Goal: Task Accomplishment & Management: Use online tool/utility

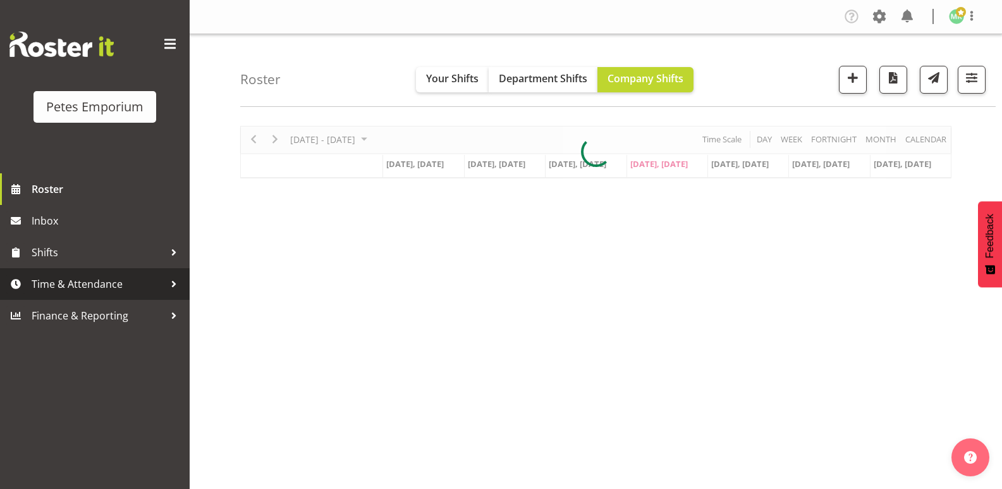
click at [128, 288] on span "Time & Attendance" at bounding box center [98, 283] width 133 height 19
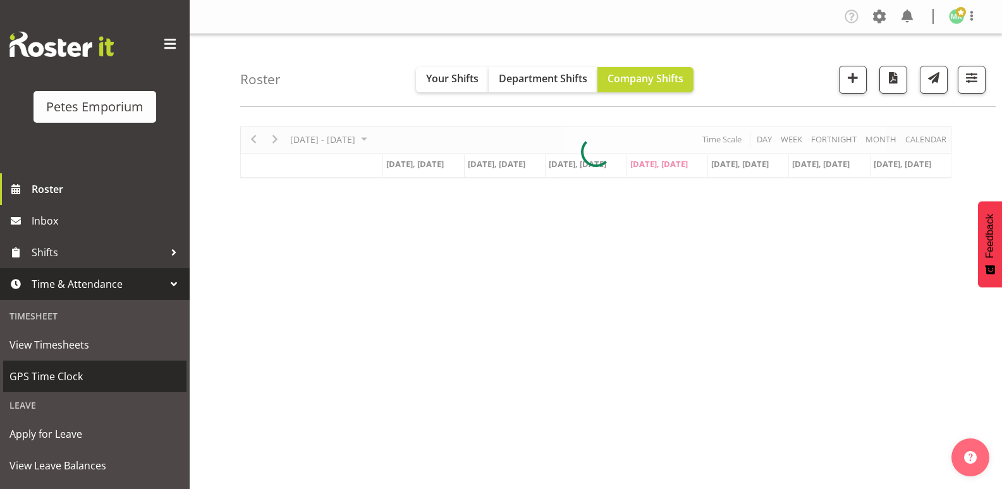
click at [116, 374] on span "GPS Time Clock" at bounding box center [94, 376] width 171 height 19
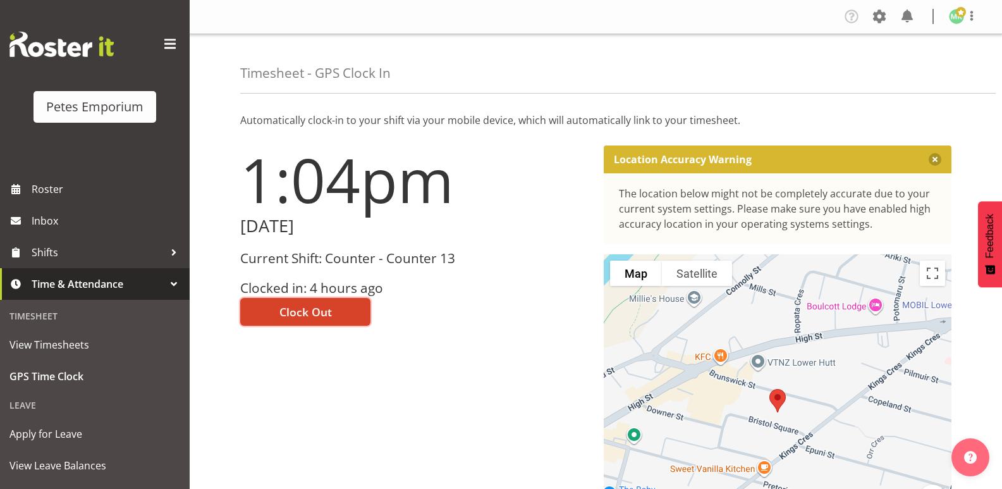
click at [283, 314] on span "Clock Out" at bounding box center [305, 312] width 52 height 16
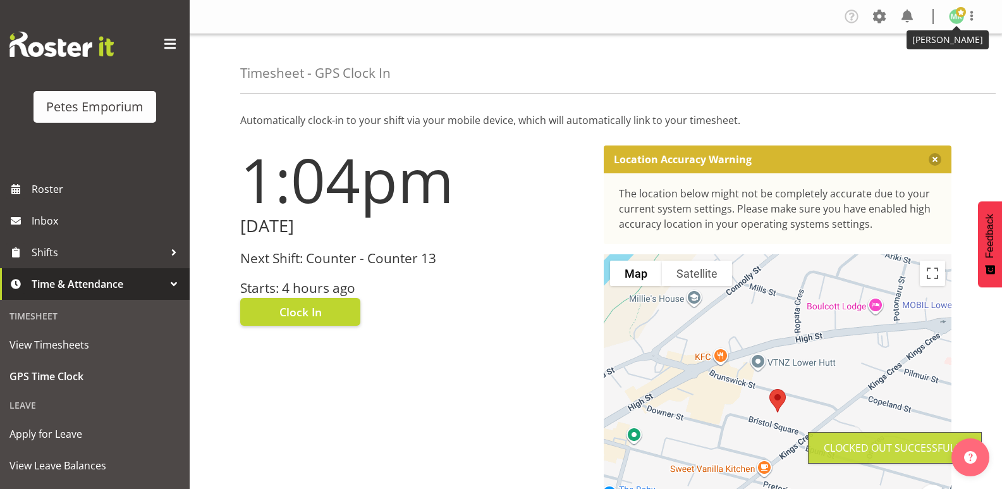
click at [955, 18] on img at bounding box center [956, 16] width 15 height 15
click at [899, 67] on link "Log Out" at bounding box center [918, 66] width 121 height 23
